Goal: Navigation & Orientation: Understand site structure

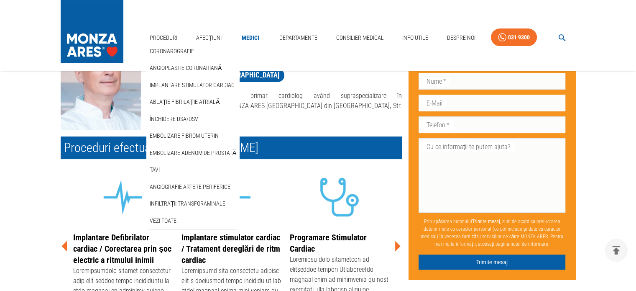
scroll to position [125, 0]
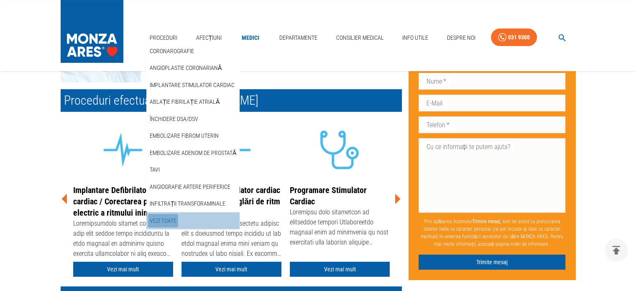
click at [165, 222] on link "Vezi Toate" at bounding box center [163, 221] width 30 height 14
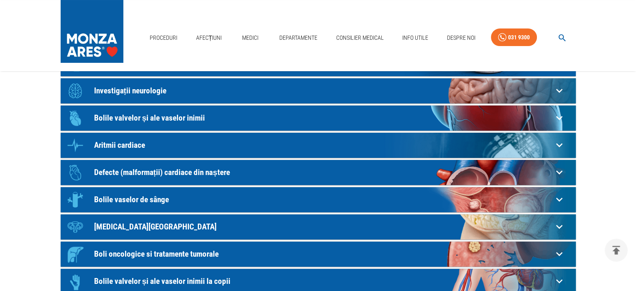
scroll to position [84, 0]
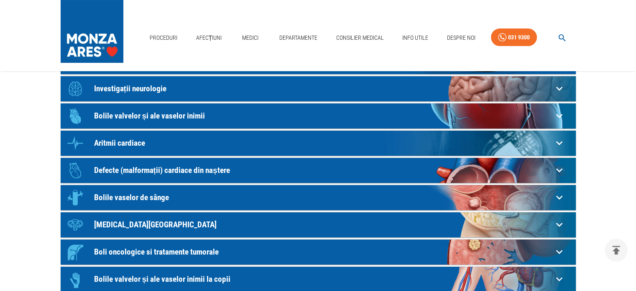
click at [559, 141] on icon at bounding box center [559, 142] width 13 height 13
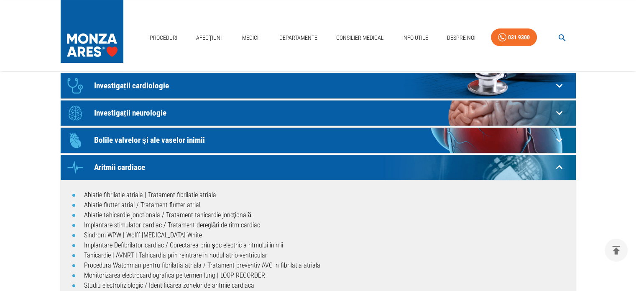
scroll to position [0, 0]
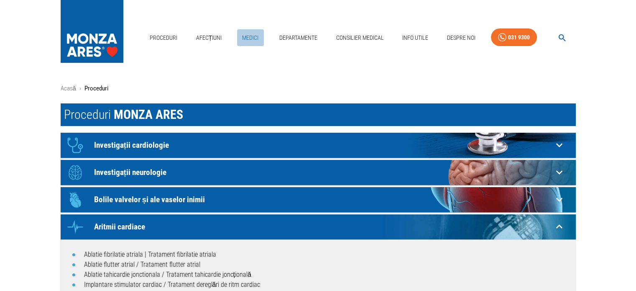
click at [250, 39] on link "Medici" at bounding box center [250, 37] width 27 height 17
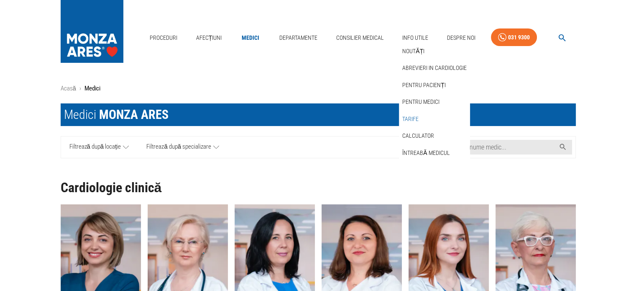
click at [409, 116] on link "Tarife" at bounding box center [411, 119] width 20 height 14
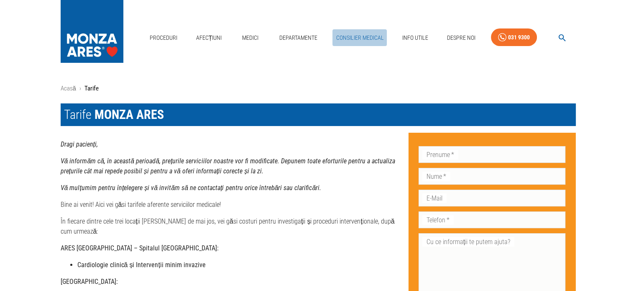
click at [343, 36] on link "Consilier Medical" at bounding box center [359, 37] width 54 height 17
